Goal: Task Accomplishment & Management: Manage account settings

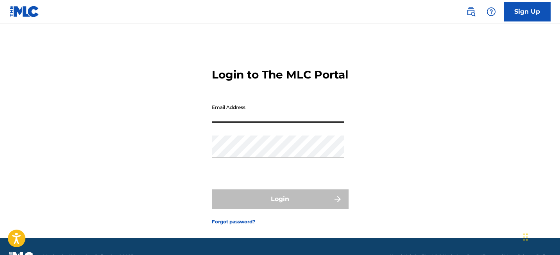
type input "[EMAIL_ADDRESS][DOMAIN_NAME]"
click at [280, 209] on button "Login" at bounding box center [280, 199] width 137 height 20
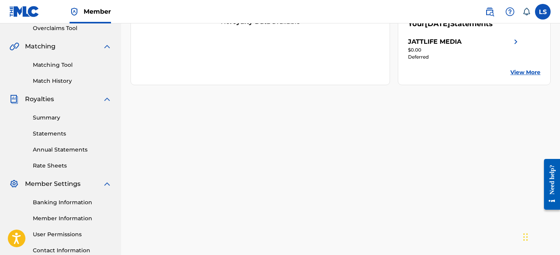
scroll to position [168, 0]
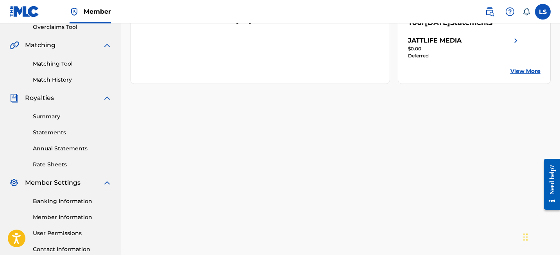
click at [70, 200] on link "Banking Information" at bounding box center [72, 201] width 79 height 8
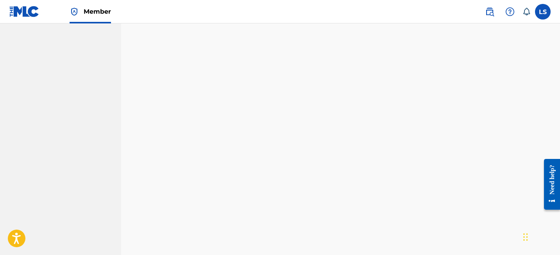
scroll to position [445, 0]
click at [79, 96] on nav "JATTLIFE MEDIA Summary Catalog Works Registration Claiming Tool Individual Regi…" at bounding box center [60, 10] width 121 height 723
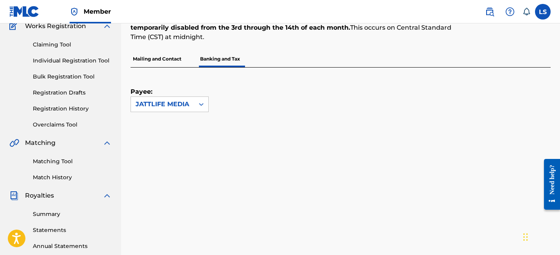
scroll to position [61, 0]
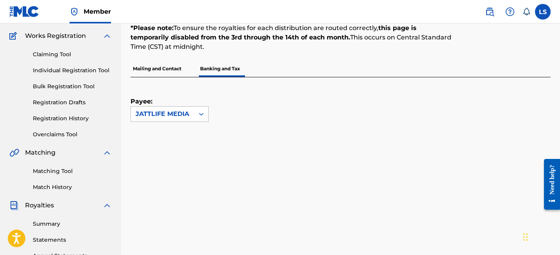
click at [144, 117] on div "JATTLIFE MEDIA" at bounding box center [163, 113] width 54 height 9
click at [141, 93] on p "Payee:" at bounding box center [150, 91] width 39 height 29
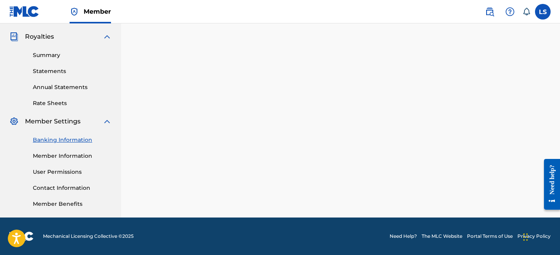
scroll to position [229, 0]
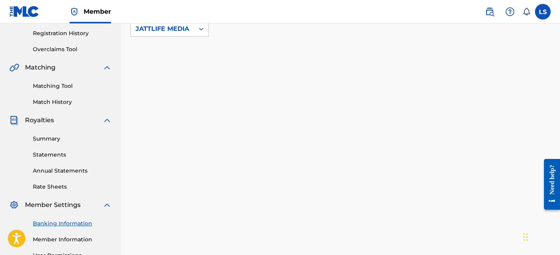
click at [329, 145] on div "Banking and Tax The Banking and Tax tab needs to be fully completed before any …" at bounding box center [341, 99] width 420 height 404
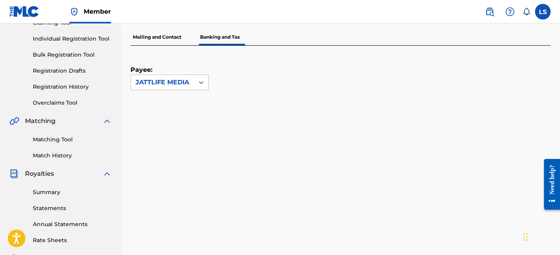
scroll to position [90, 0]
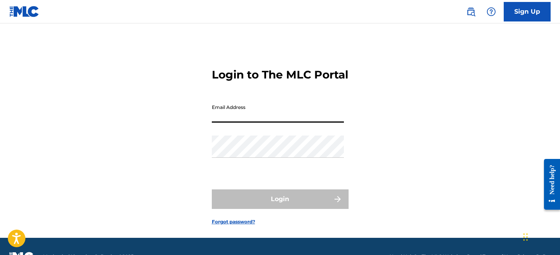
type input "[EMAIL_ADDRESS][DOMAIN_NAME]"
click at [280, 209] on button "Login" at bounding box center [280, 199] width 137 height 20
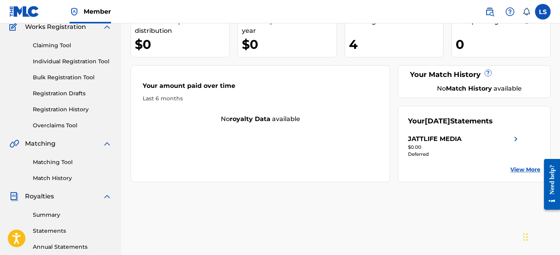
scroll to position [175, 0]
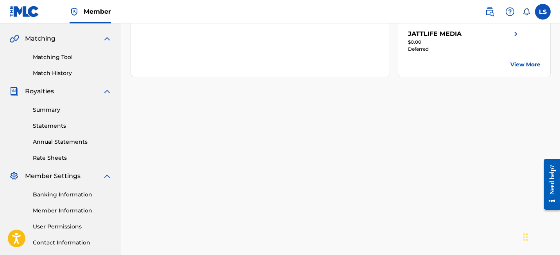
click at [60, 191] on link "Banking Information" at bounding box center [72, 195] width 79 height 8
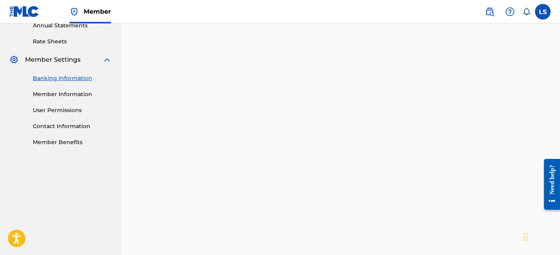
scroll to position [289, 0]
